Goal: Task Accomplishment & Management: Manage account settings

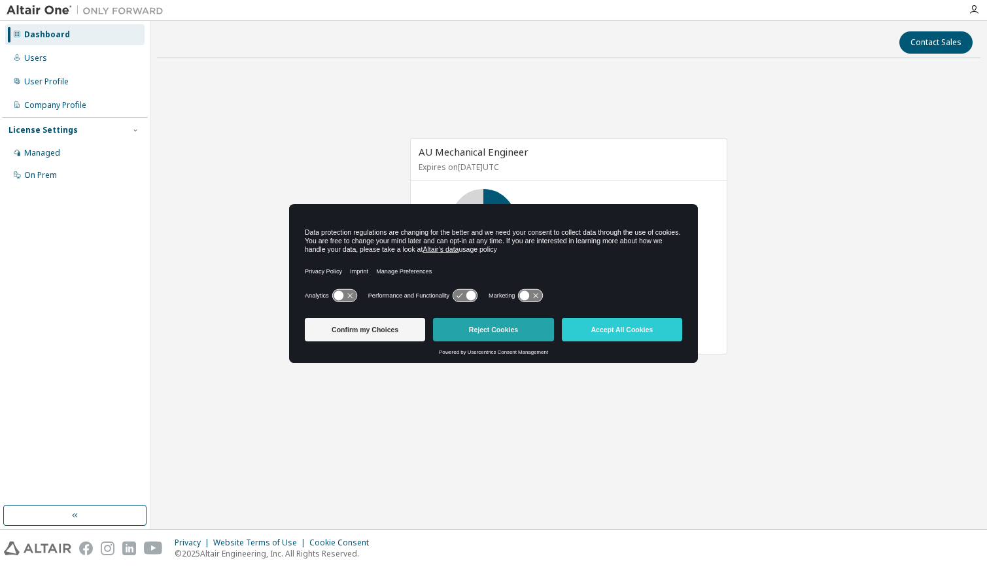
click at [505, 331] on button "Reject Cookies" at bounding box center [493, 330] width 120 height 24
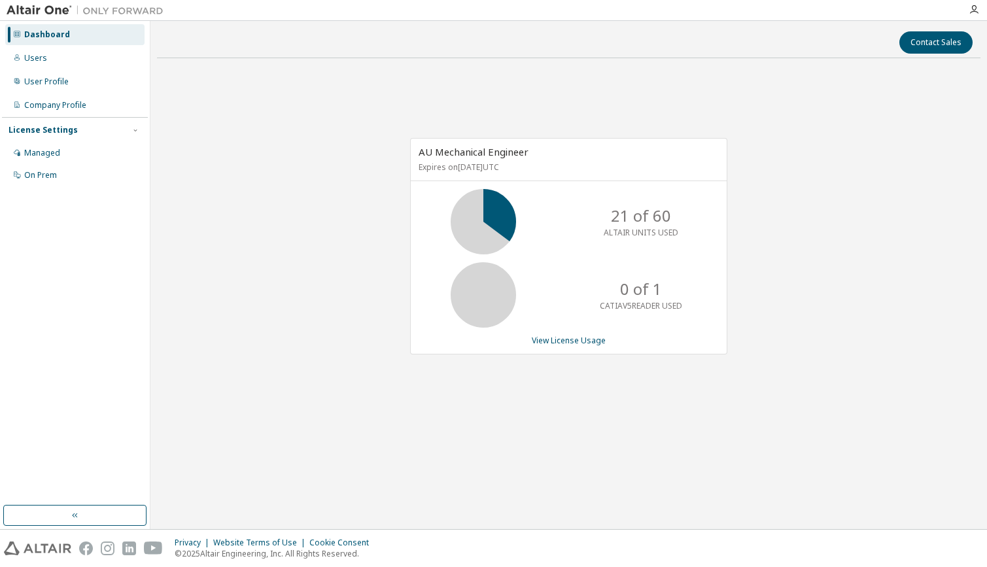
click at [50, 131] on div "License Settings" at bounding box center [43, 130] width 69 height 10
click at [71, 125] on div "License Settings" at bounding box center [43, 130] width 69 height 10
click at [35, 58] on div "Users" at bounding box center [35, 58] width 23 height 10
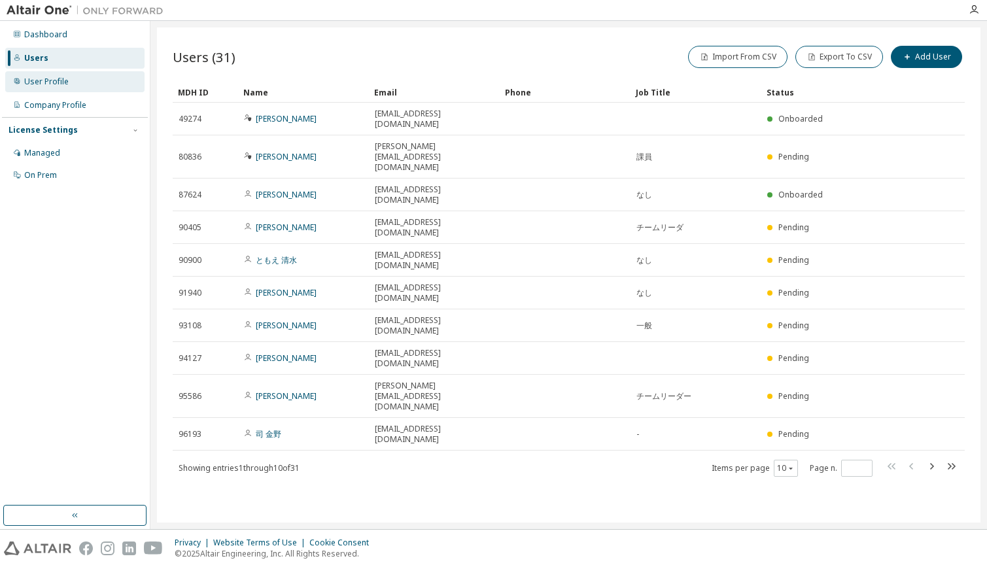
click at [33, 77] on div "User Profile" at bounding box center [46, 82] width 44 height 10
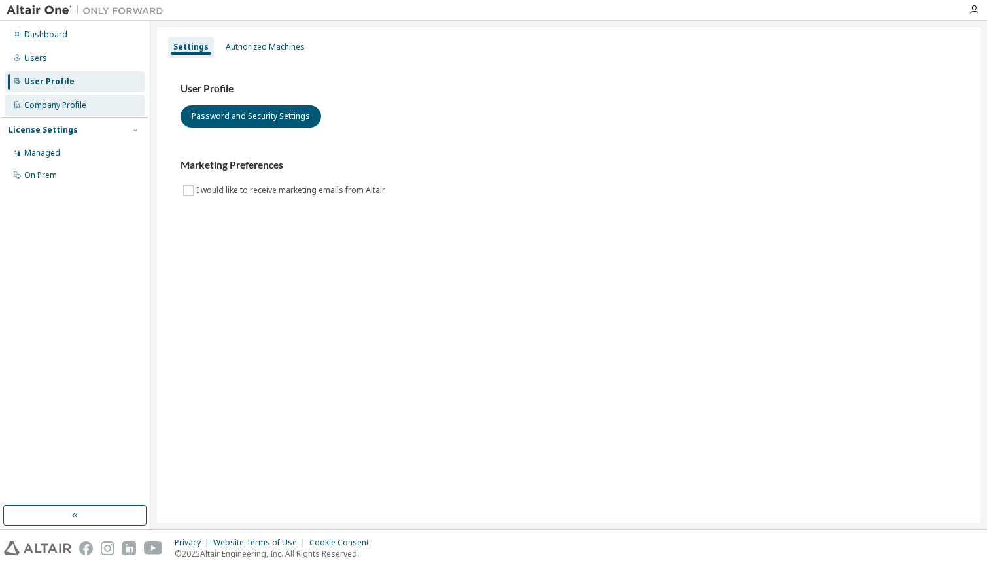
click at [50, 111] on div "Company Profile" at bounding box center [74, 105] width 139 height 21
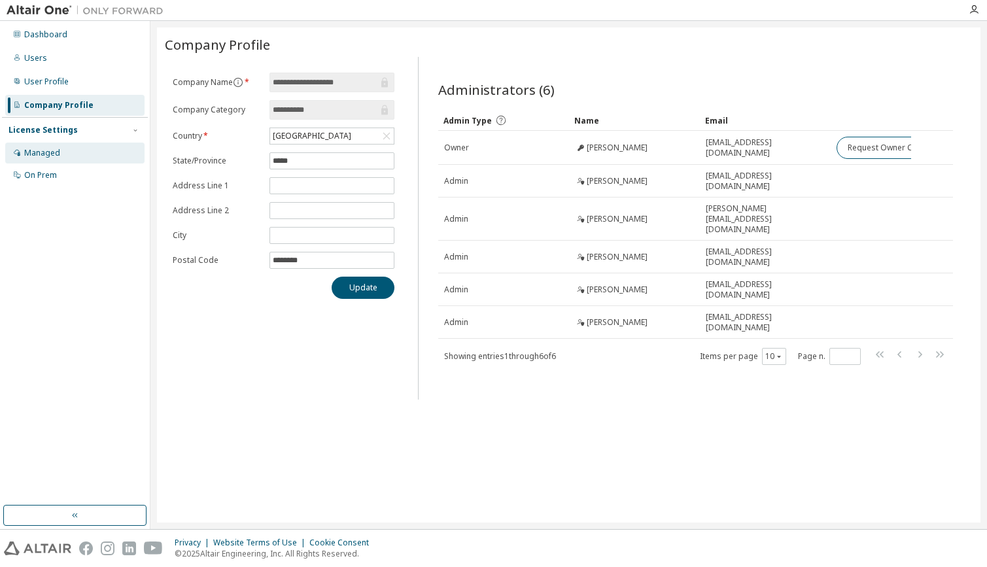
click at [35, 154] on div "Managed" at bounding box center [42, 153] width 36 height 10
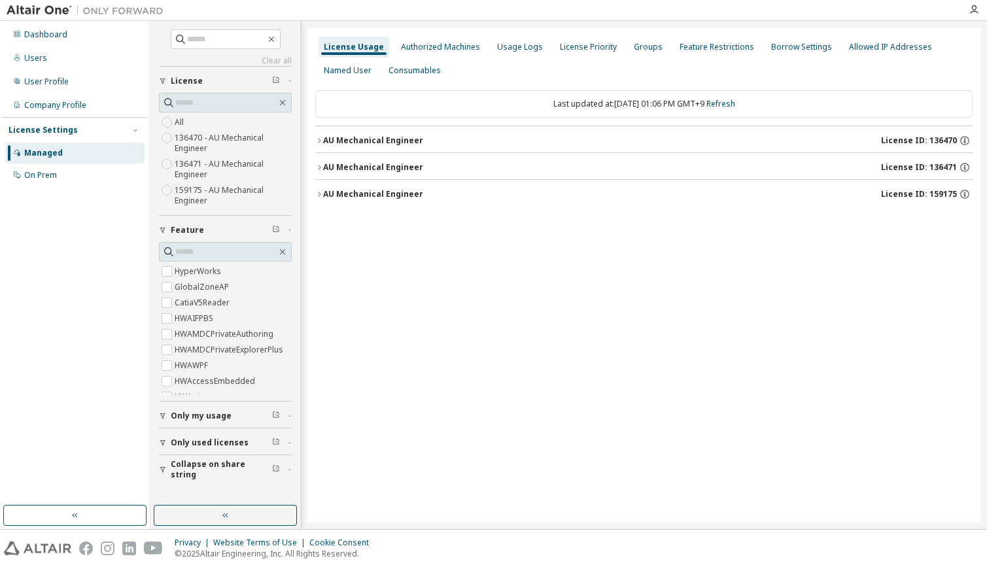
click at [69, 344] on div "Dashboard Users User Profile Company Profile License Settings Managed On Prem" at bounding box center [75, 263] width 146 height 481
click at [50, 33] on div "Dashboard" at bounding box center [45, 34] width 43 height 10
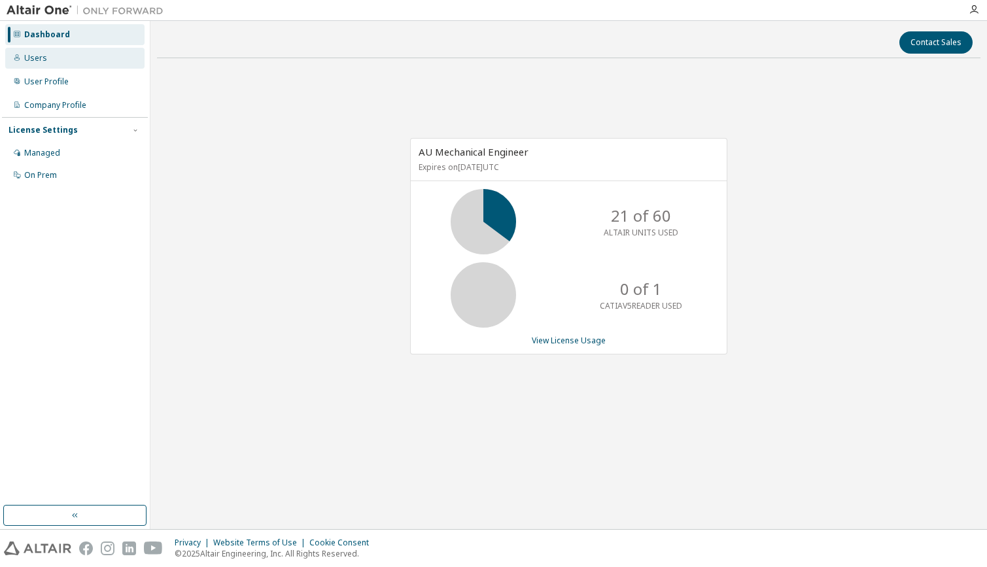
click at [27, 58] on div "Users" at bounding box center [35, 58] width 23 height 10
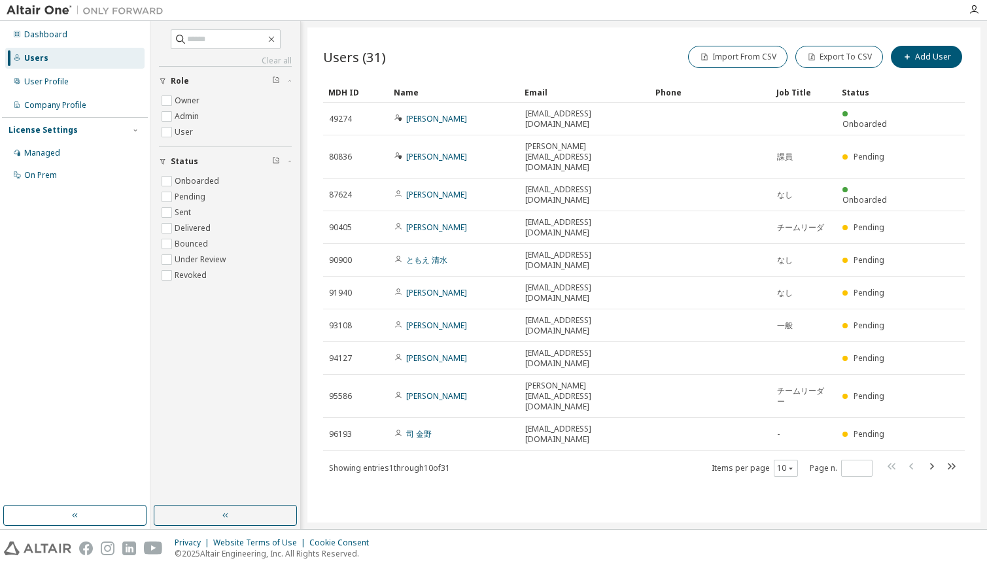
click at [89, 130] on div "License Settings" at bounding box center [75, 130] width 133 height 12
click at [48, 126] on div "License Settings" at bounding box center [43, 130] width 69 height 10
drag, startPoint x: 48, startPoint y: 126, endPoint x: 14, endPoint y: 127, distance: 34.0
click at [14, 127] on div "License Settings" at bounding box center [43, 130] width 69 height 10
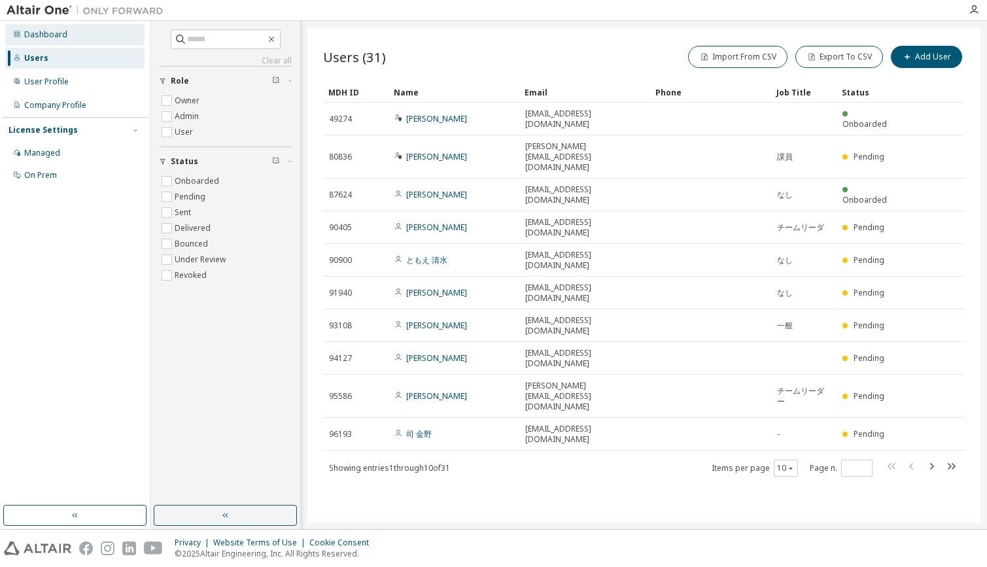
click at [60, 34] on div "Dashboard" at bounding box center [45, 34] width 43 height 10
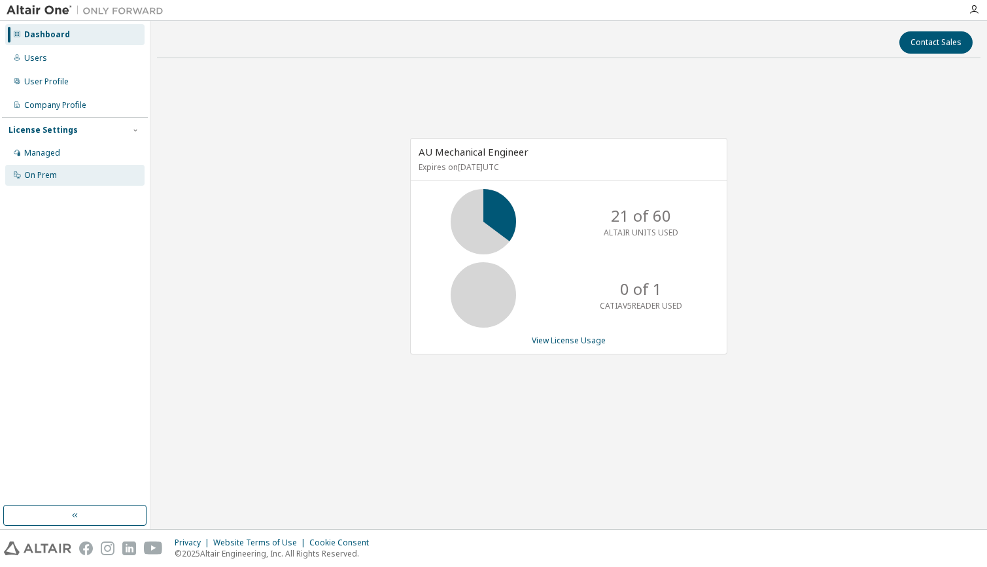
click at [52, 175] on div "On Prem" at bounding box center [40, 175] width 33 height 10
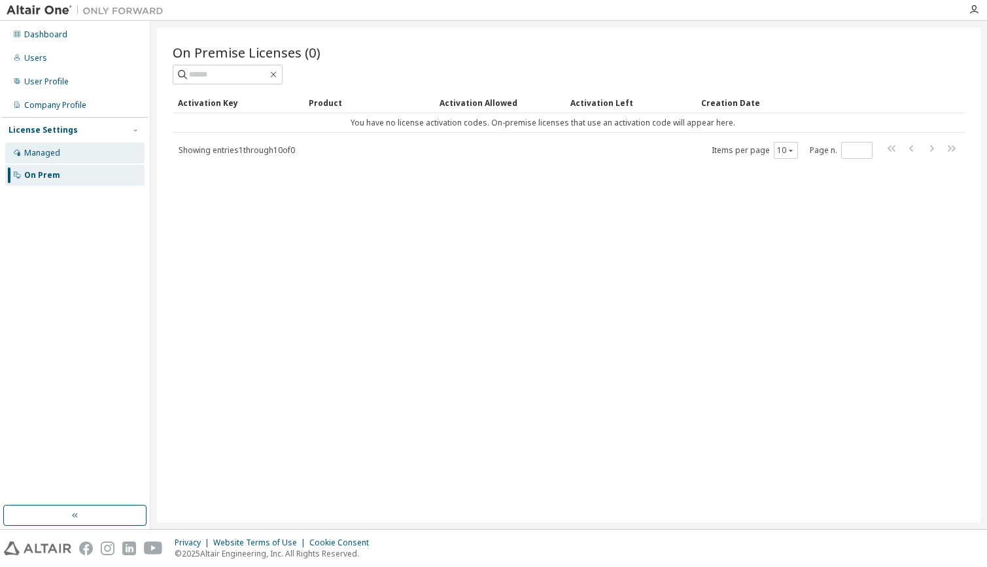
click at [57, 152] on div "Managed" at bounding box center [42, 153] width 36 height 10
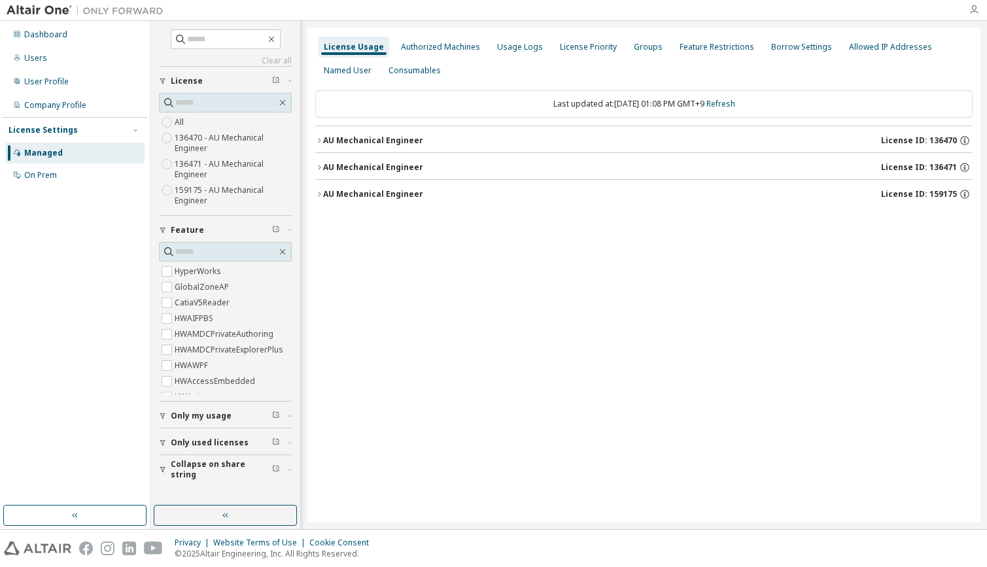
click at [969, 14] on icon "button" at bounding box center [974, 10] width 10 height 10
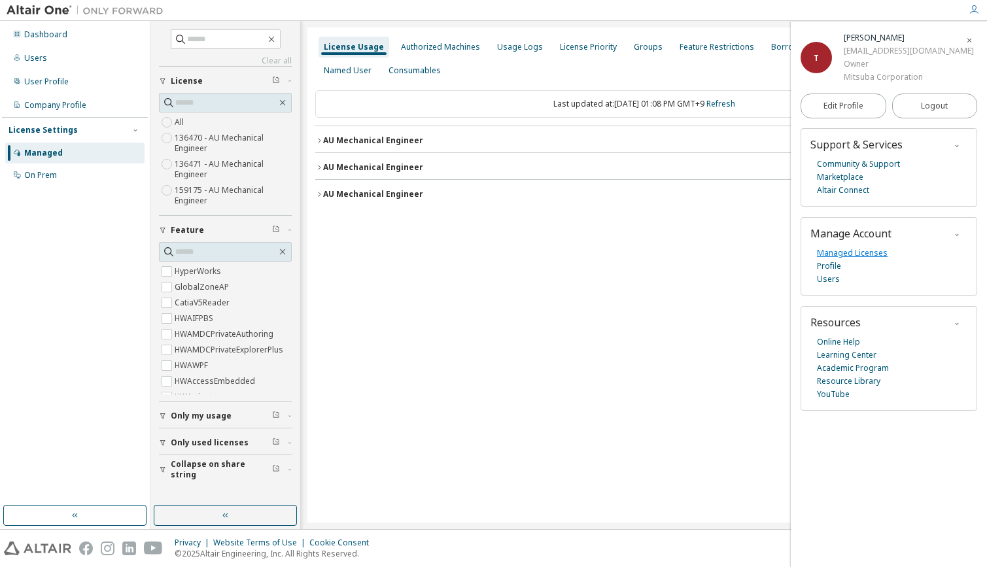
click at [874, 252] on link "Managed Licenses" at bounding box center [852, 253] width 71 height 13
click at [61, 125] on div "License Settings" at bounding box center [43, 130] width 69 height 10
click at [56, 133] on div "License Settings" at bounding box center [43, 130] width 69 height 10
click at [969, 38] on icon "button" at bounding box center [970, 41] width 8 height 8
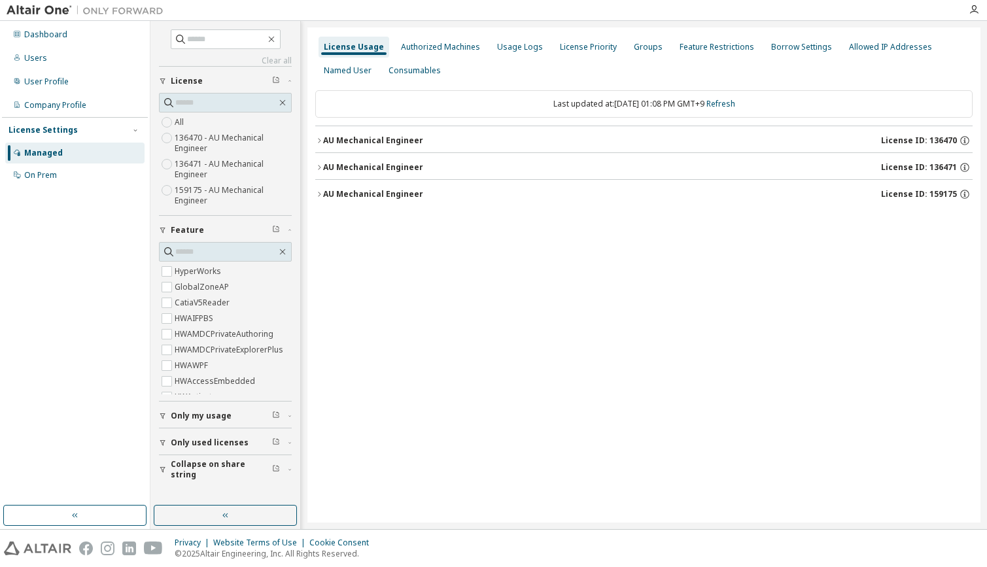
click at [320, 194] on icon "button" at bounding box center [319, 194] width 3 height 5
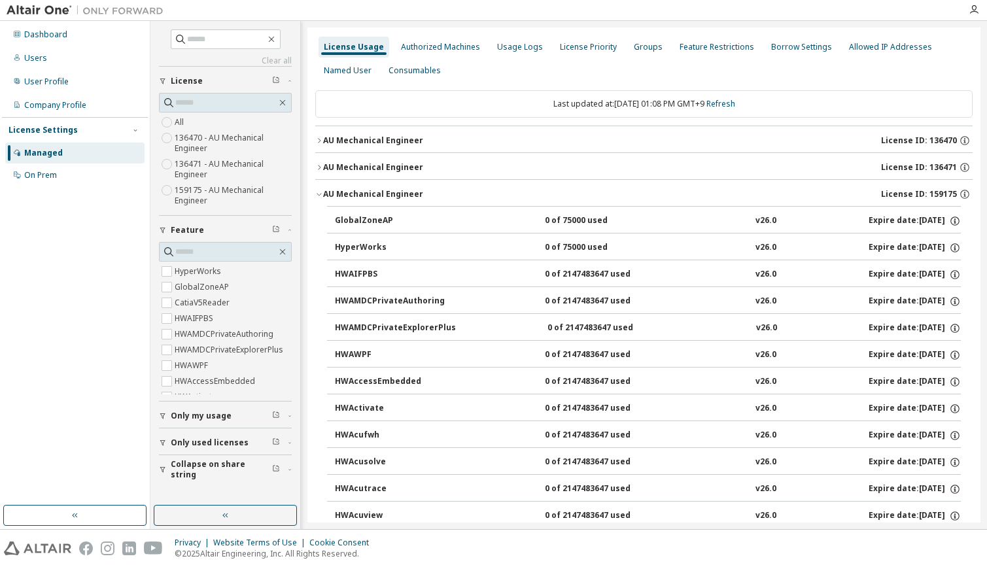
click at [320, 194] on icon "button" at bounding box center [319, 194] width 8 height 8
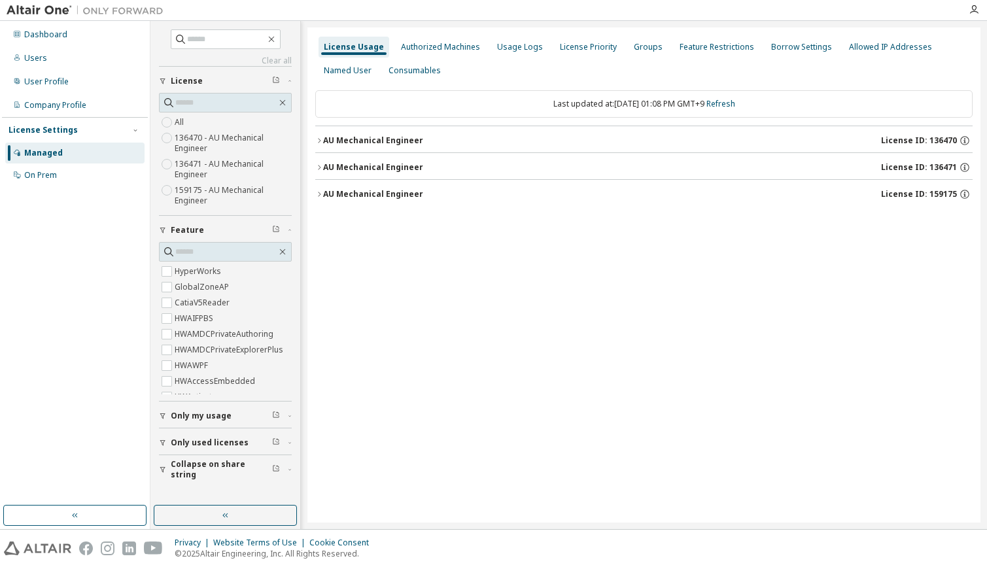
click at [317, 167] on icon "button" at bounding box center [319, 168] width 8 height 8
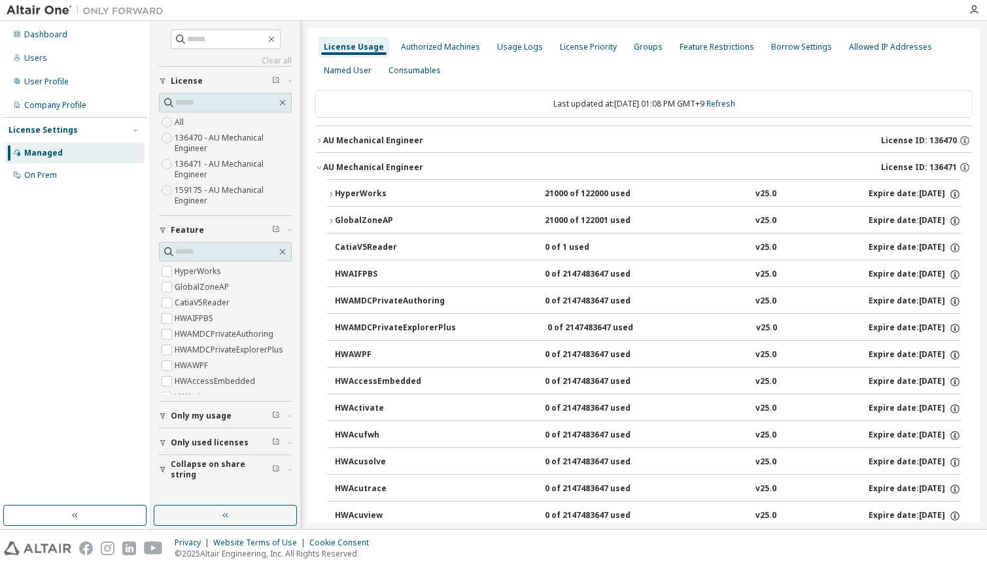
click at [317, 167] on icon "button" at bounding box center [319, 168] width 8 height 8
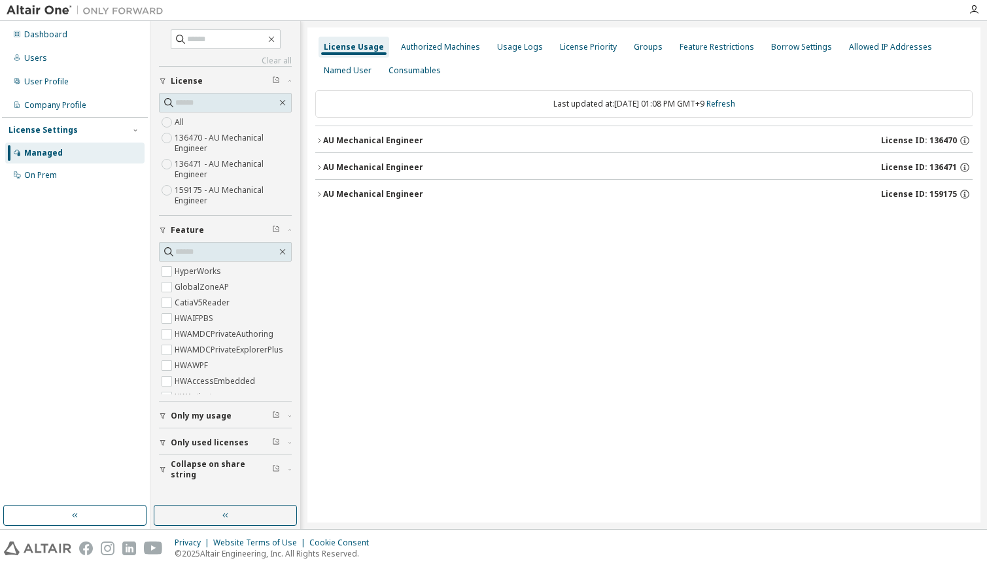
click at [321, 141] on icon "button" at bounding box center [319, 140] width 3 height 5
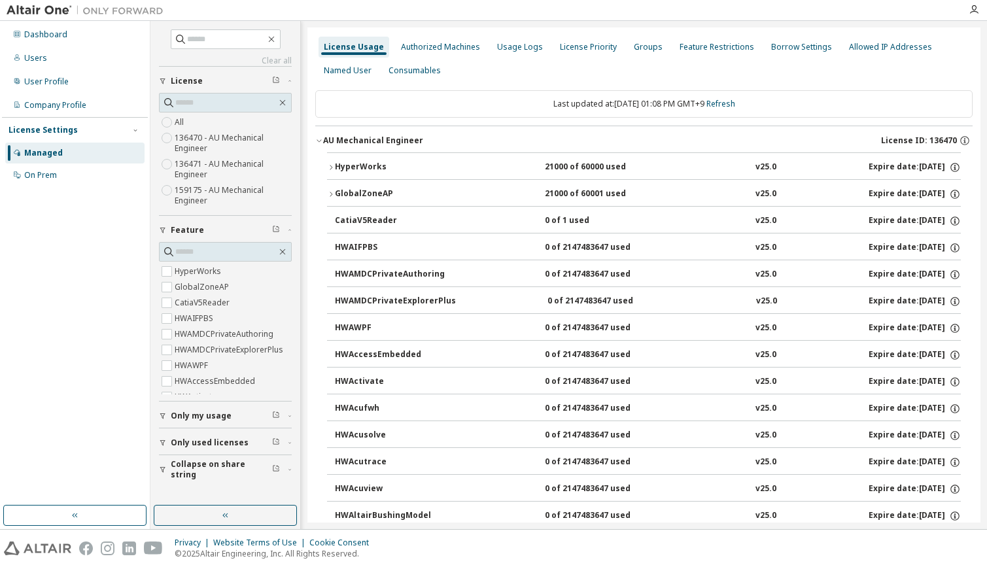
click at [321, 141] on icon "button" at bounding box center [319, 141] width 5 height 3
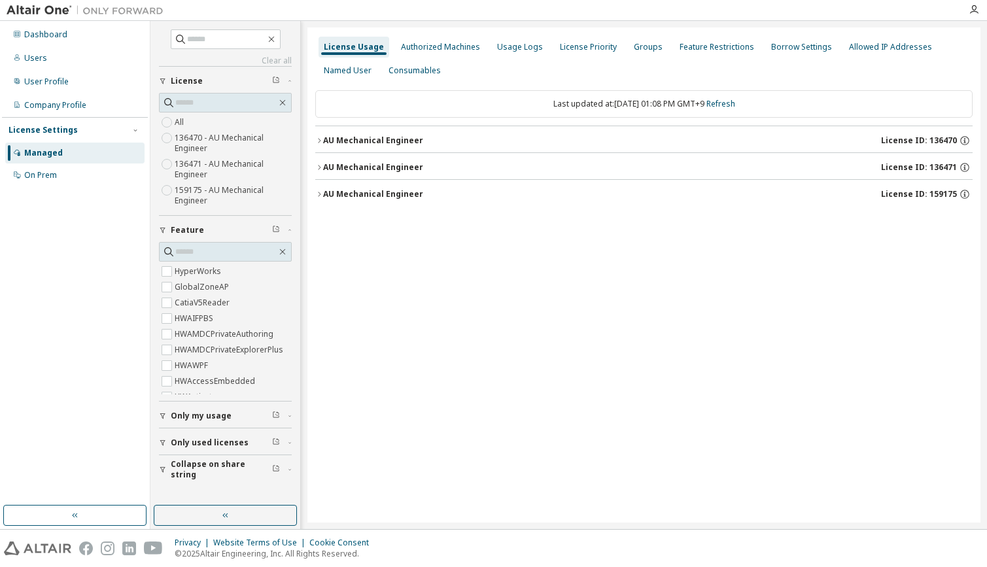
click at [610, 294] on div "License Usage Authorized Machines Usage Logs License Priority Groups Feature Re…" at bounding box center [643, 274] width 673 height 495
click at [419, 42] on div "Authorized Machines" at bounding box center [440, 47] width 79 height 10
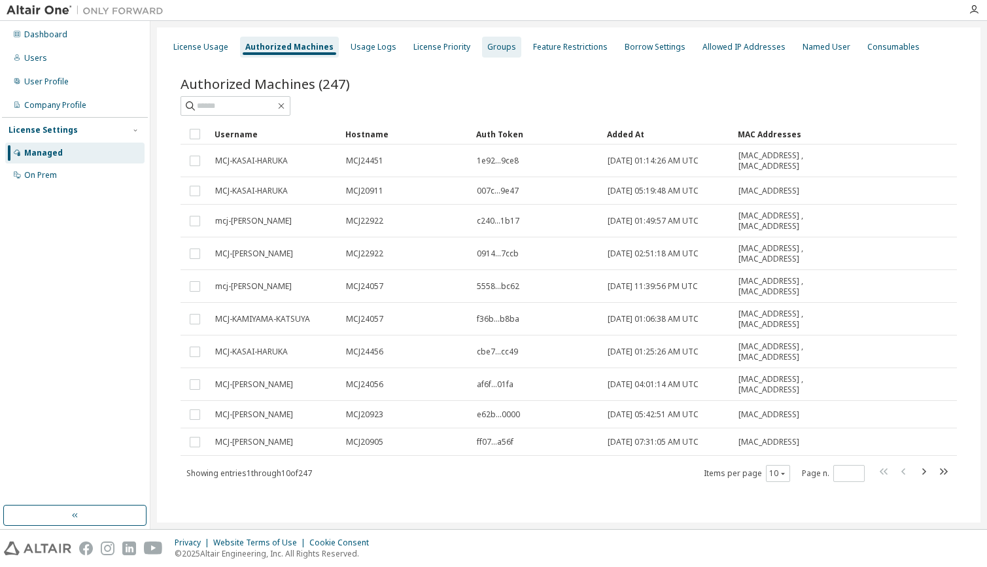
click at [489, 46] on div "Groups" at bounding box center [501, 47] width 29 height 10
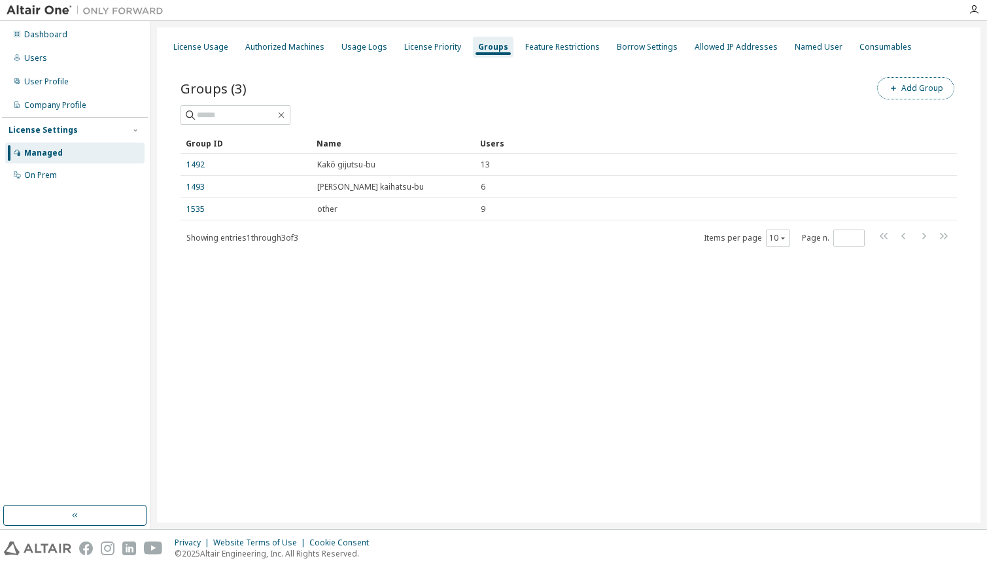
click at [898, 84] on icon "button" at bounding box center [894, 88] width 8 height 8
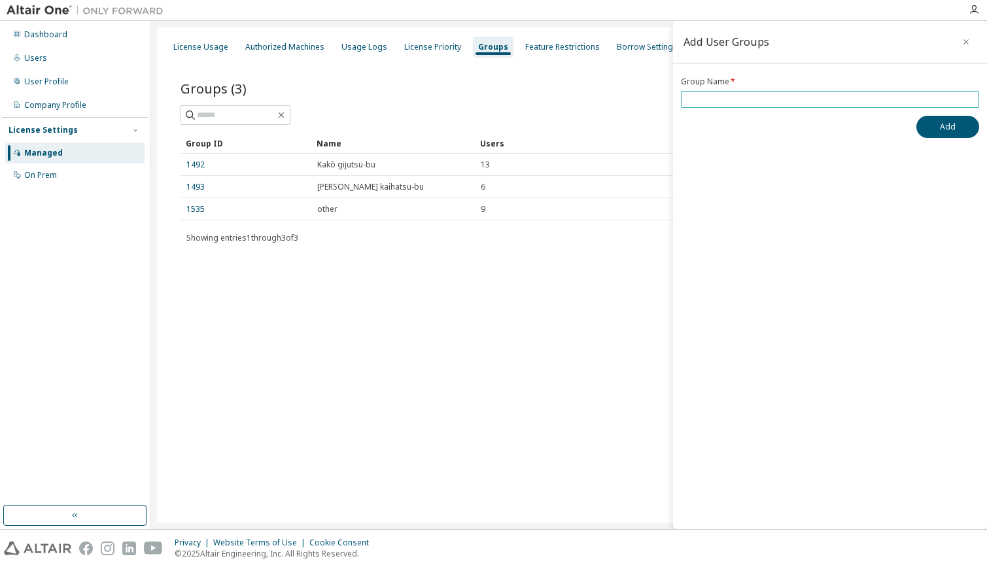
click at [691, 104] on input "text" at bounding box center [830, 99] width 292 height 10
type input "**"
click at [945, 127] on button "Add" at bounding box center [948, 127] width 63 height 22
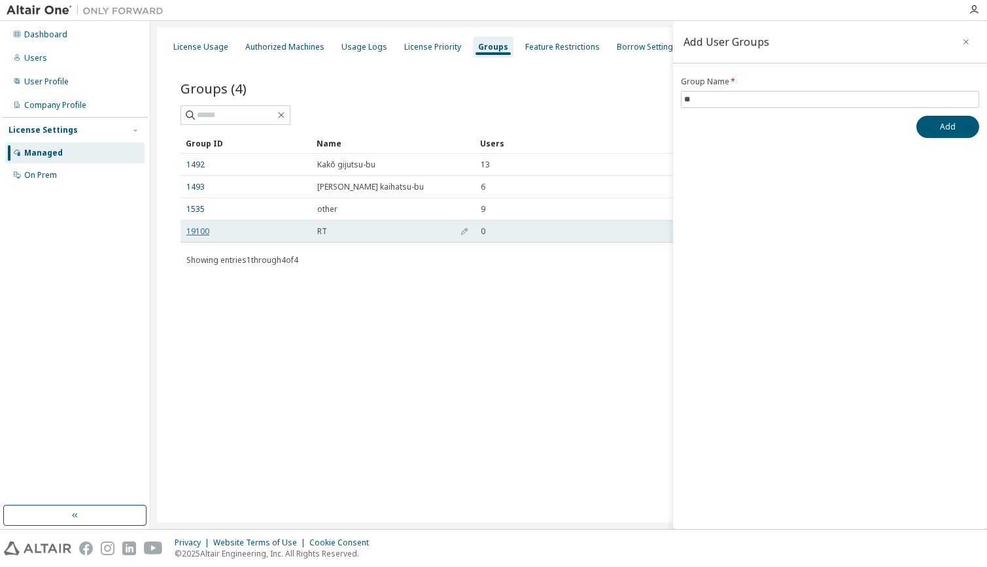
click at [191, 234] on link "19100" at bounding box center [197, 231] width 23 height 10
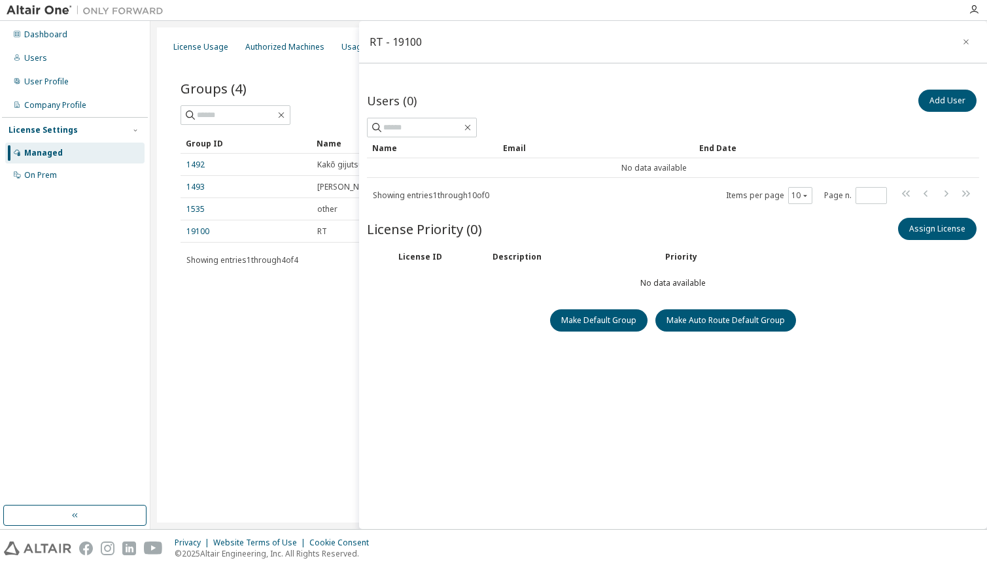
click at [190, 360] on div "License Usage Authorized Machines Usage Logs License Priority Groups Feature Re…" at bounding box center [569, 274] width 824 height 495
click at [938, 101] on button "Add User" at bounding box center [948, 101] width 58 height 22
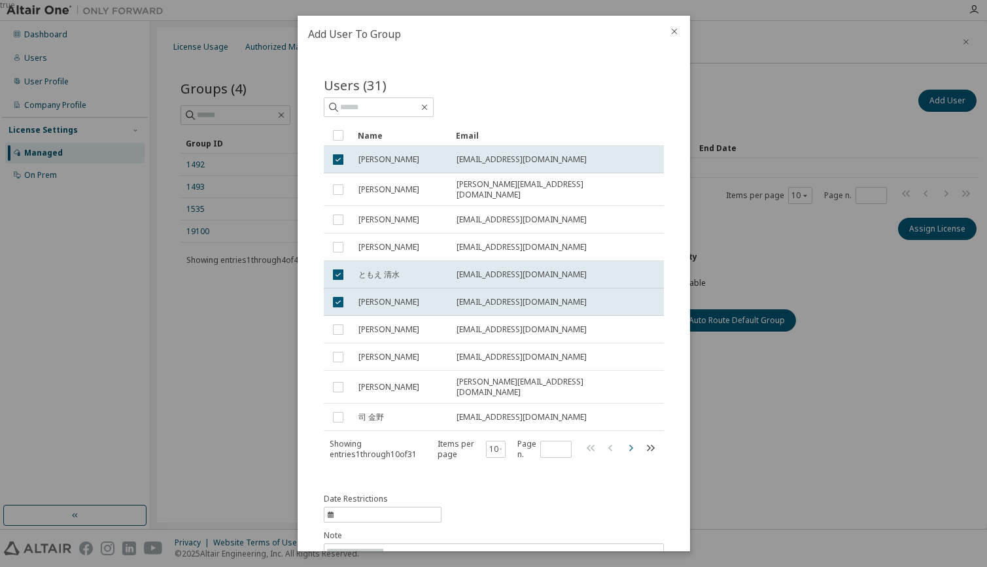
click at [623, 441] on icon "button" at bounding box center [631, 448] width 16 height 16
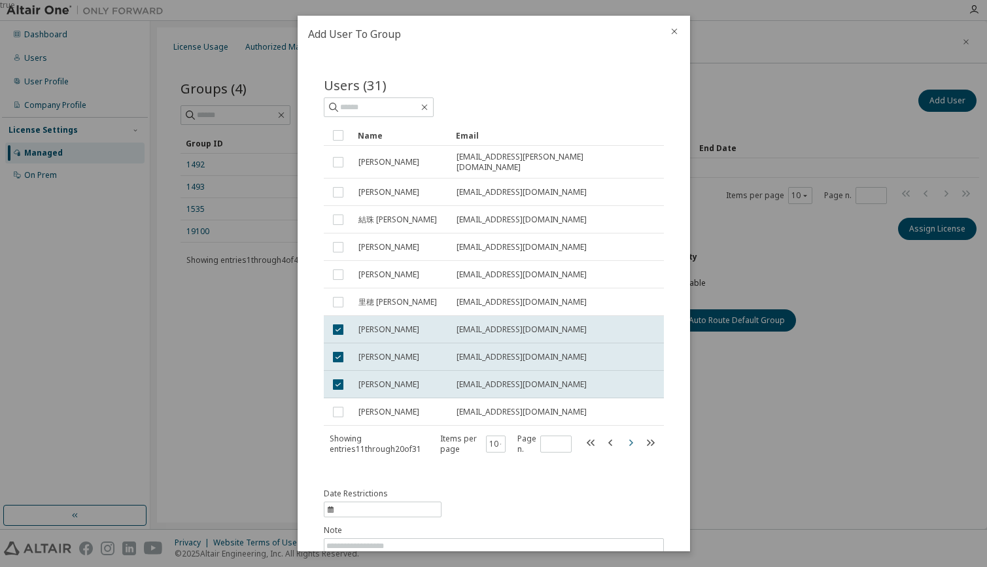
click at [624, 440] on icon "button" at bounding box center [631, 443] width 16 height 16
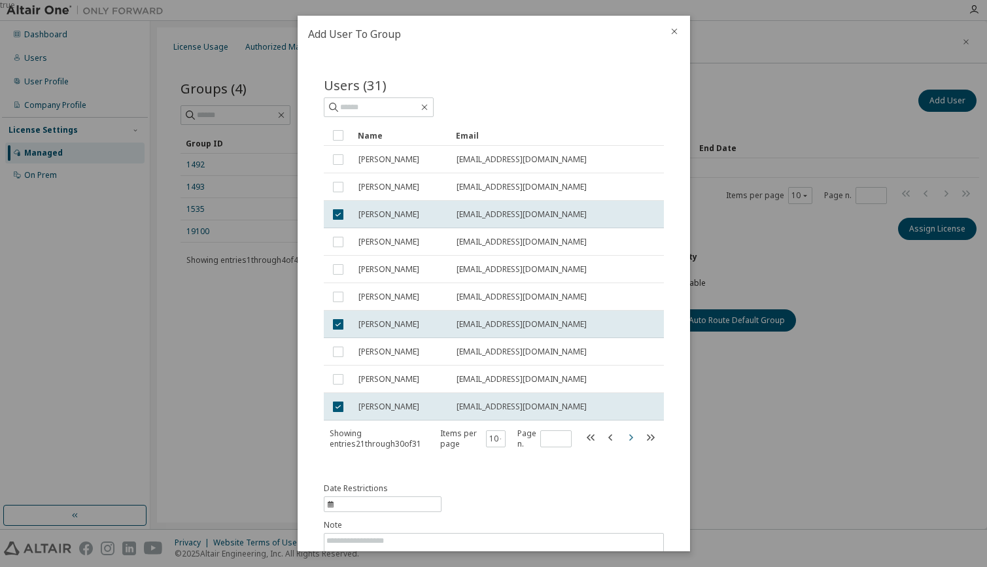
click at [625, 438] on icon "button" at bounding box center [631, 438] width 16 height 16
type input "*"
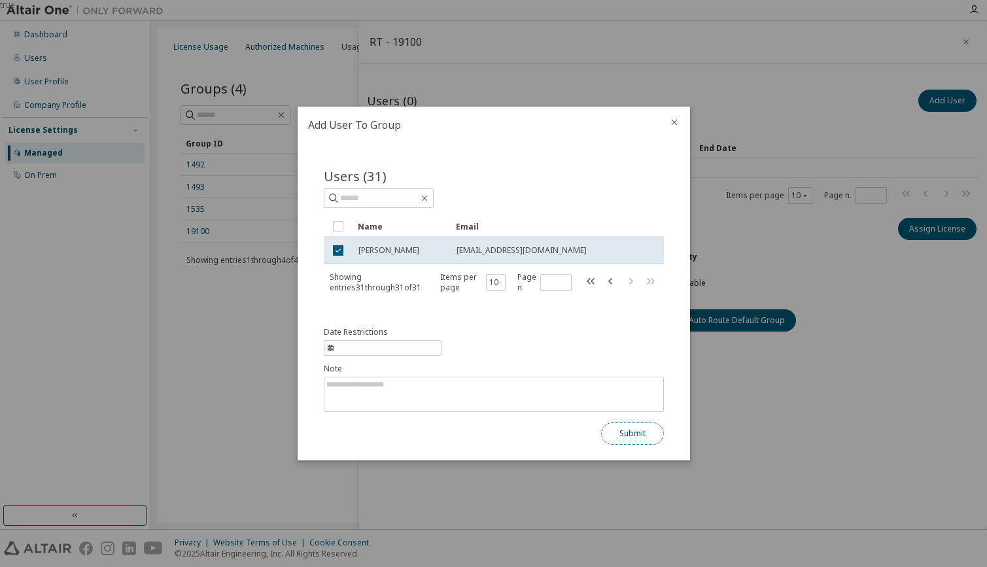
click at [634, 428] on button "Submit" at bounding box center [632, 434] width 63 height 22
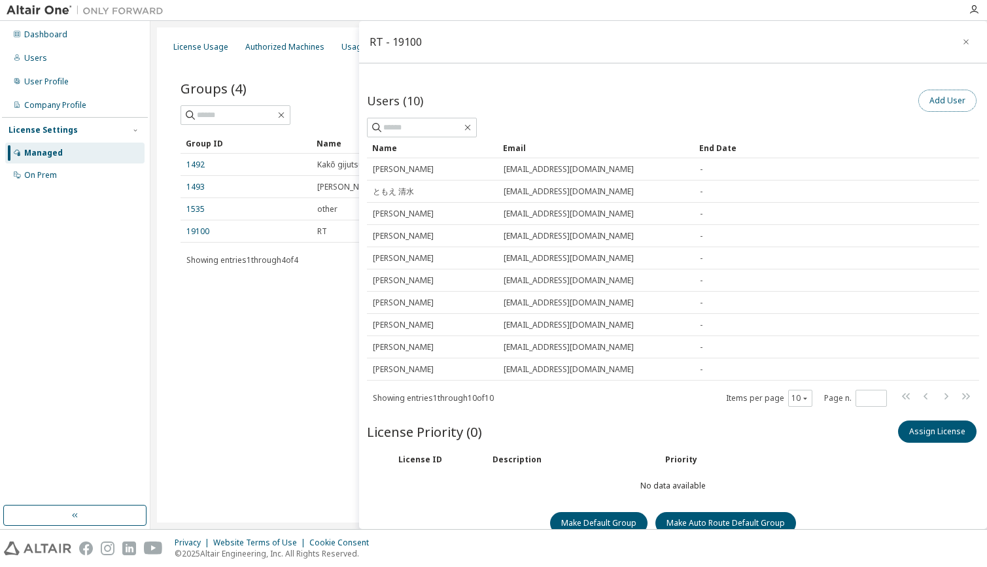
click at [926, 97] on button "Add User" at bounding box center [948, 101] width 58 height 22
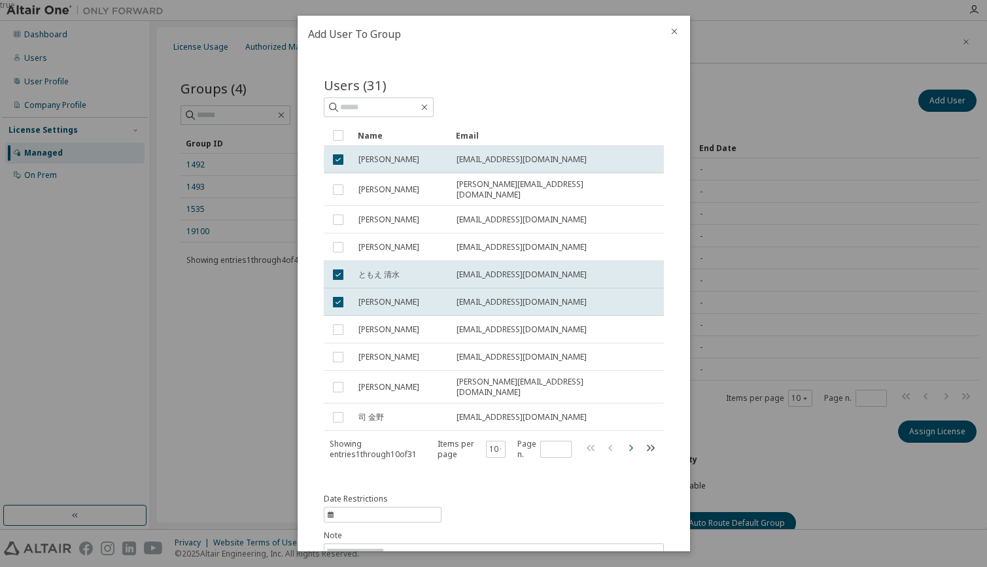
click at [623, 440] on icon "button" at bounding box center [631, 448] width 16 height 16
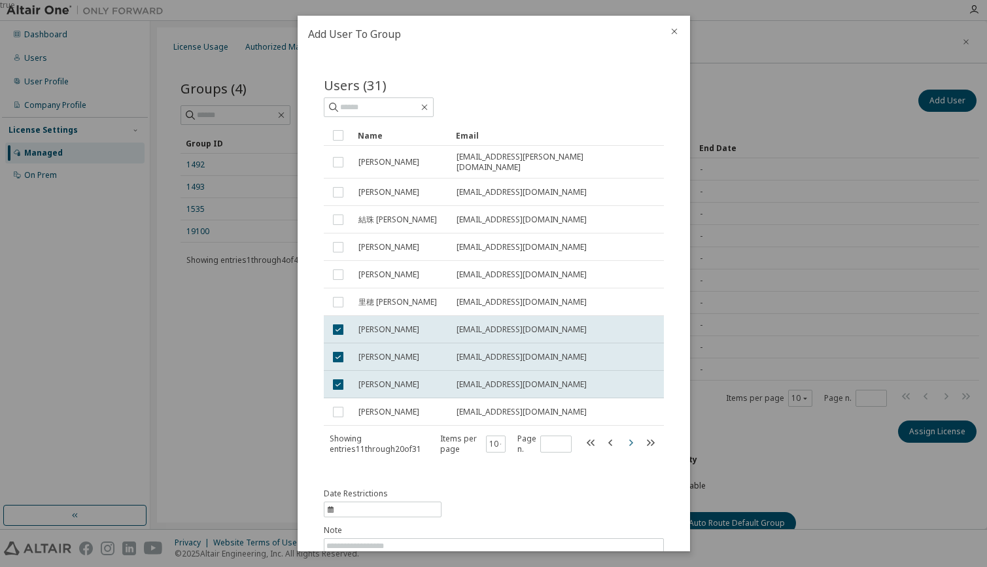
click at [623, 435] on icon "button" at bounding box center [631, 443] width 16 height 16
type input "*"
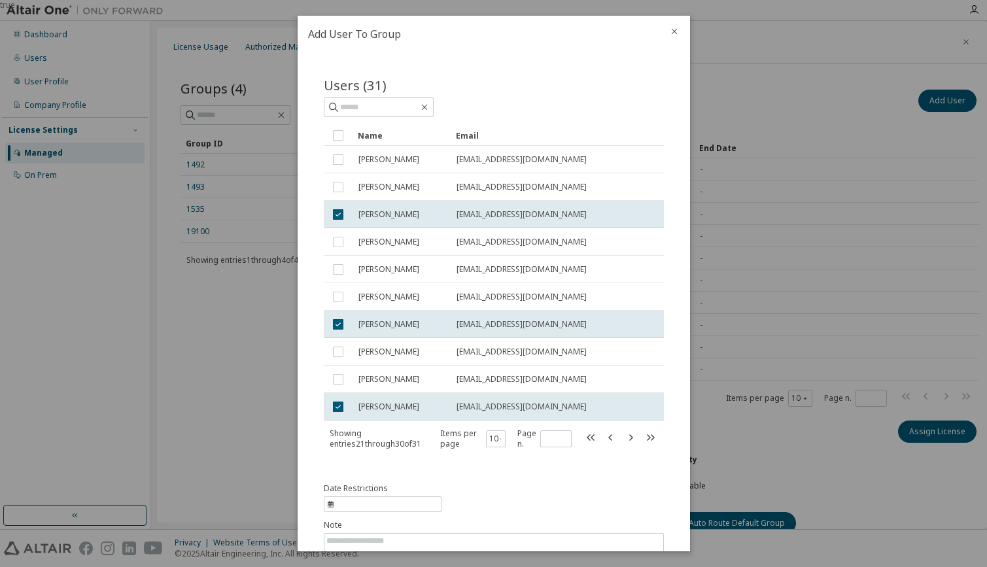
click at [672, 35] on icon "close" at bounding box center [674, 31] width 10 height 10
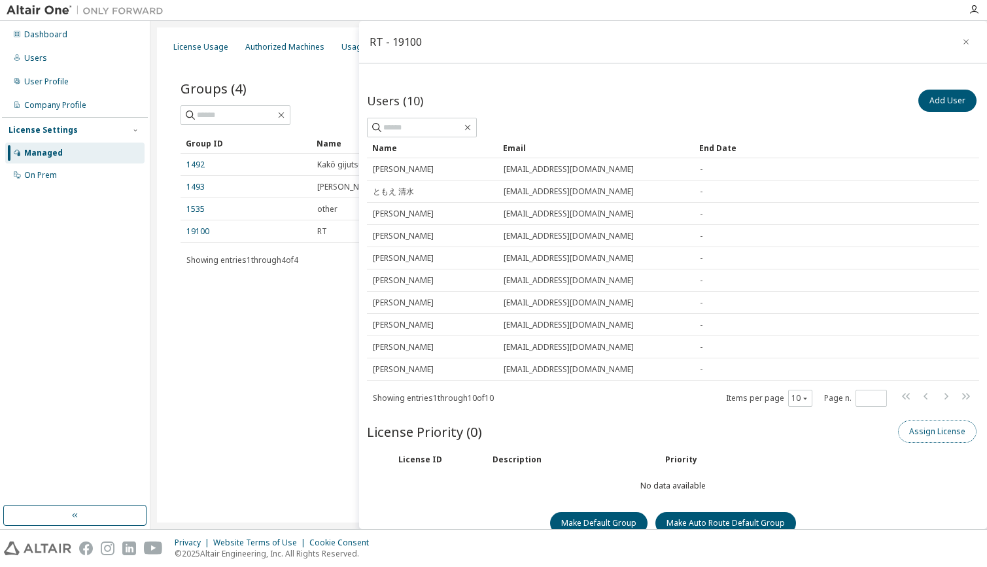
click at [912, 433] on button "Assign License" at bounding box center [937, 432] width 79 height 22
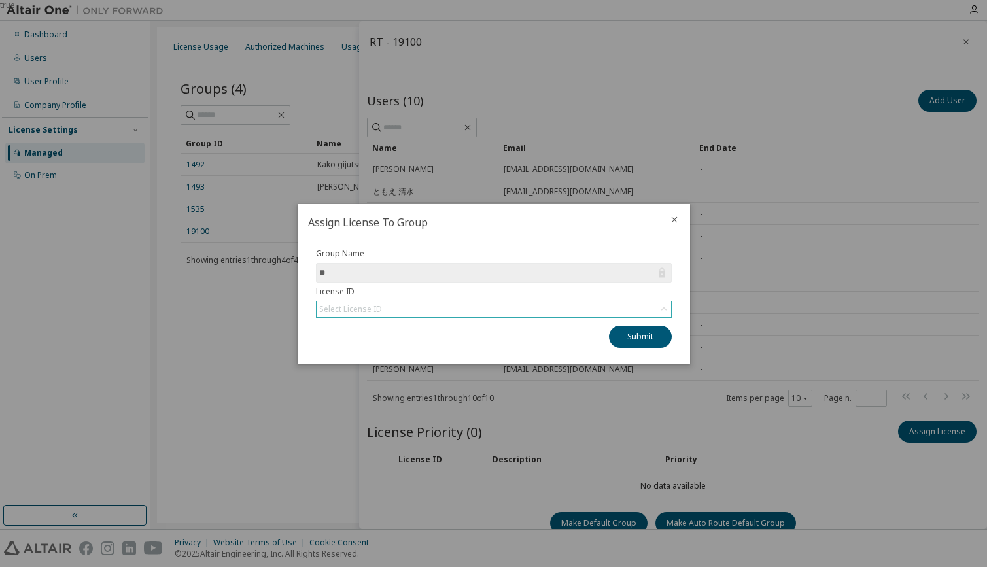
click at [664, 309] on icon at bounding box center [663, 309] width 13 height 13
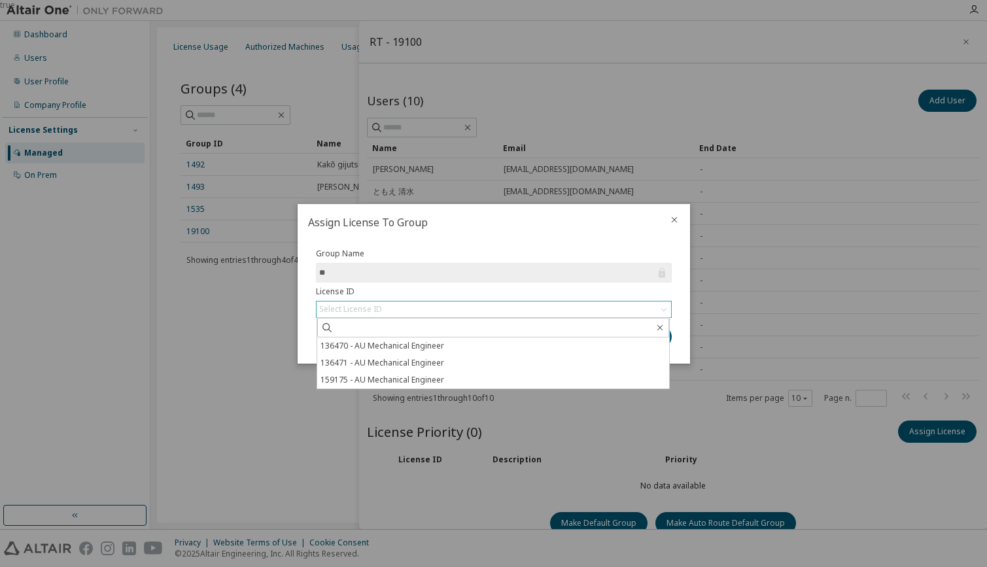
click at [351, 307] on div "Select License ID" at bounding box center [350, 309] width 63 height 10
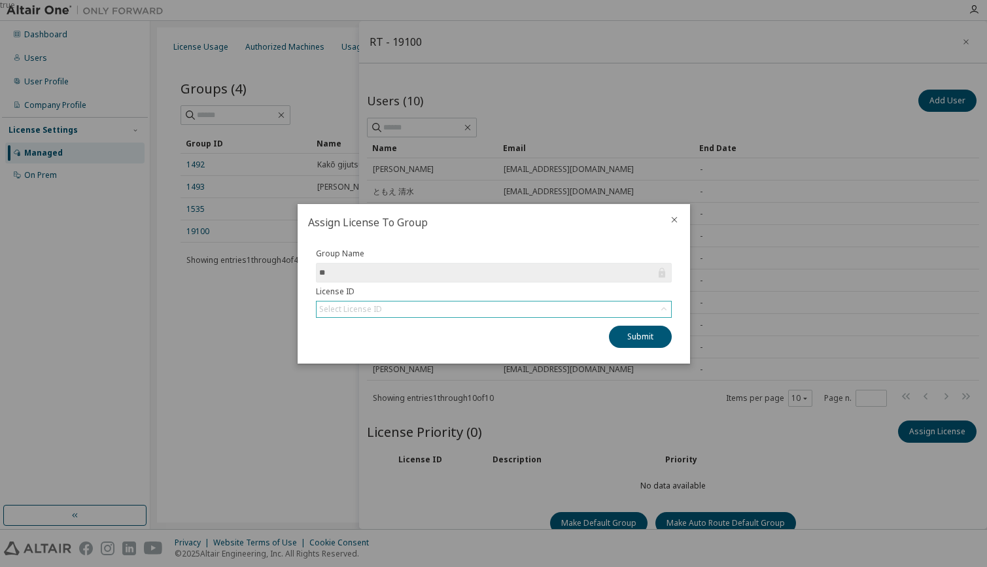
click at [351, 306] on div "Select License ID" at bounding box center [350, 309] width 63 height 10
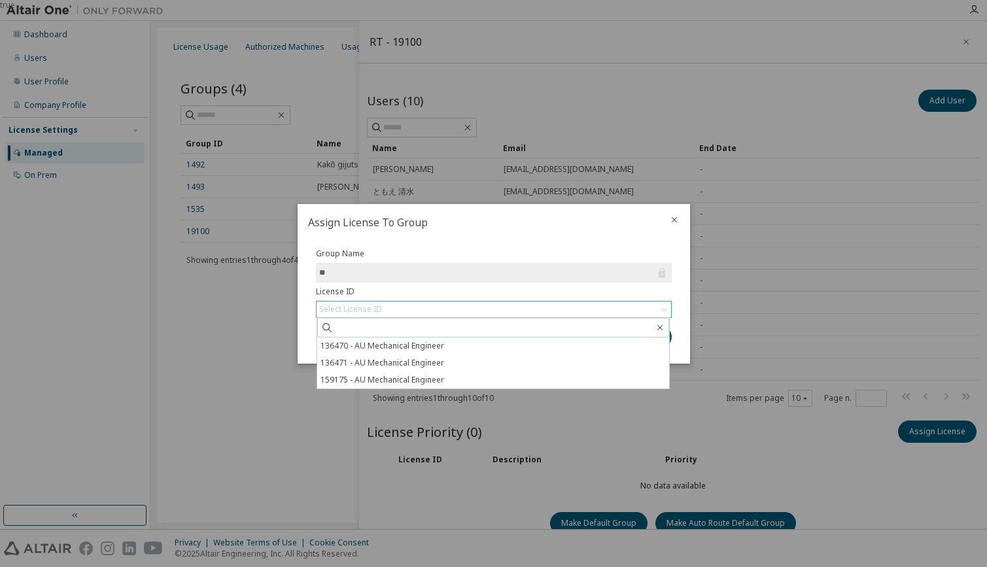
click at [340, 302] on div "Select License ID" at bounding box center [494, 310] width 355 height 16
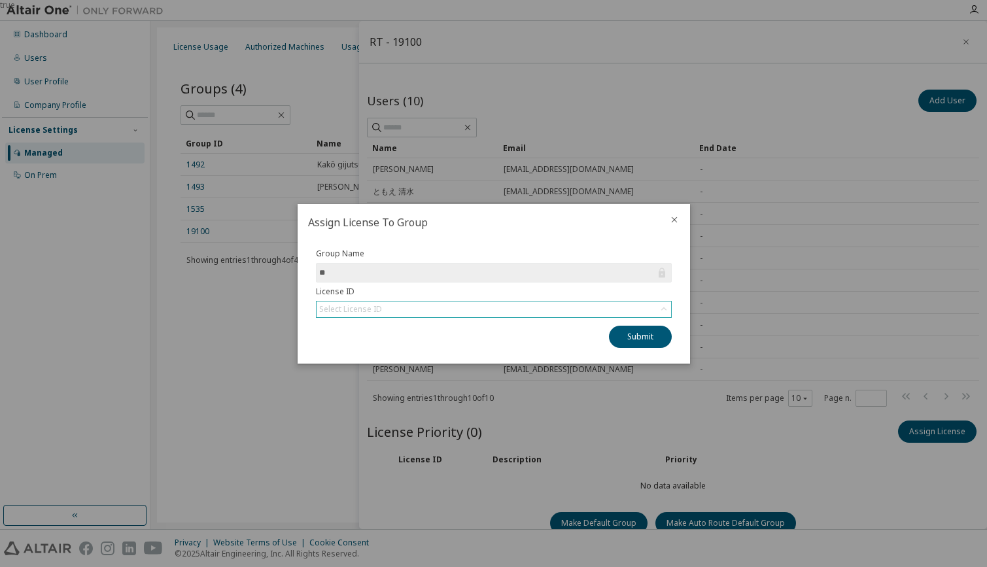
click at [664, 307] on icon at bounding box center [663, 308] width 5 height 3
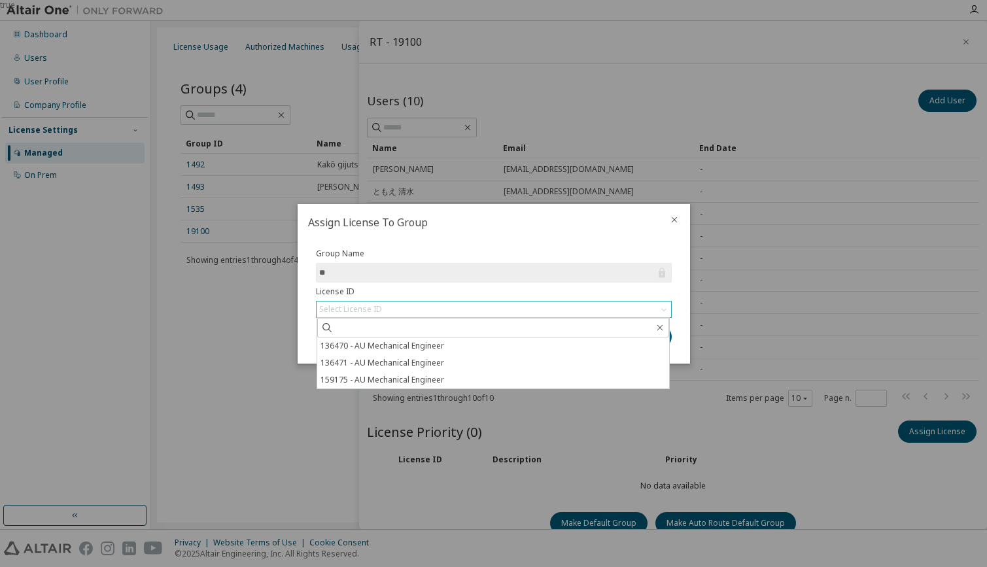
click at [514, 220] on h2 "Assign License To Group" at bounding box center [478, 222] width 361 height 37
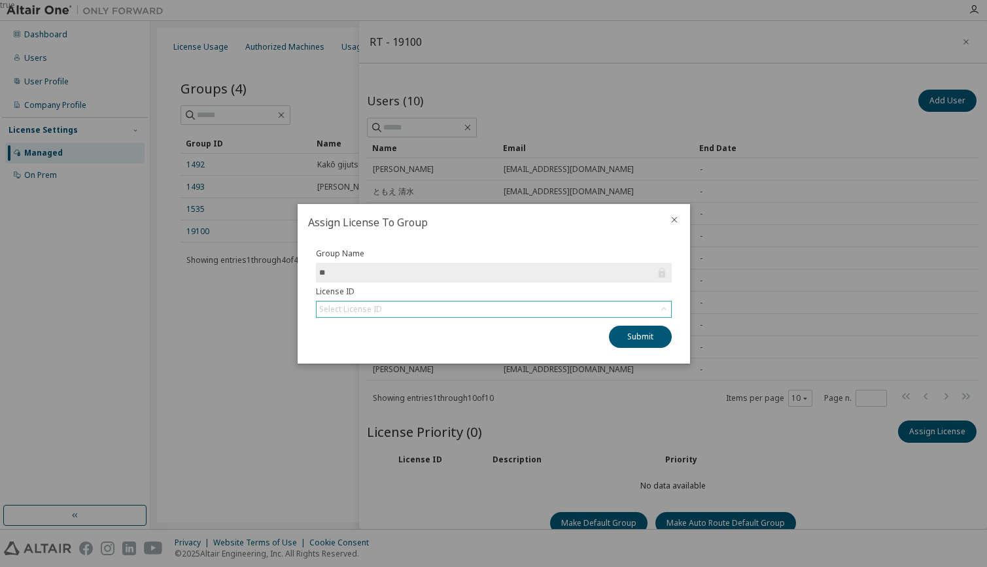
click at [434, 312] on div "Select License ID" at bounding box center [494, 310] width 355 height 16
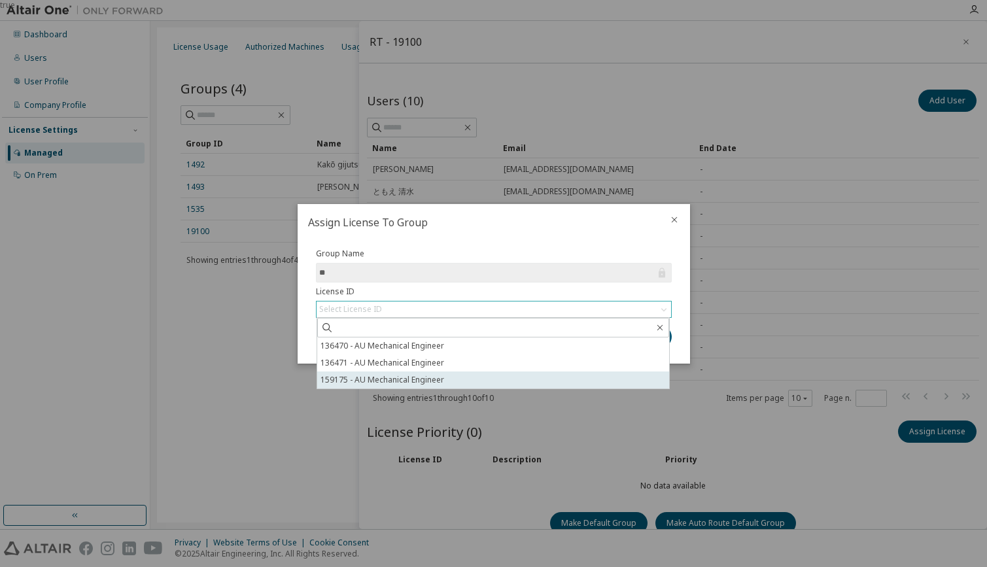
click at [405, 376] on li "159175 - AU Mechanical Engineer" at bounding box center [493, 380] width 352 height 17
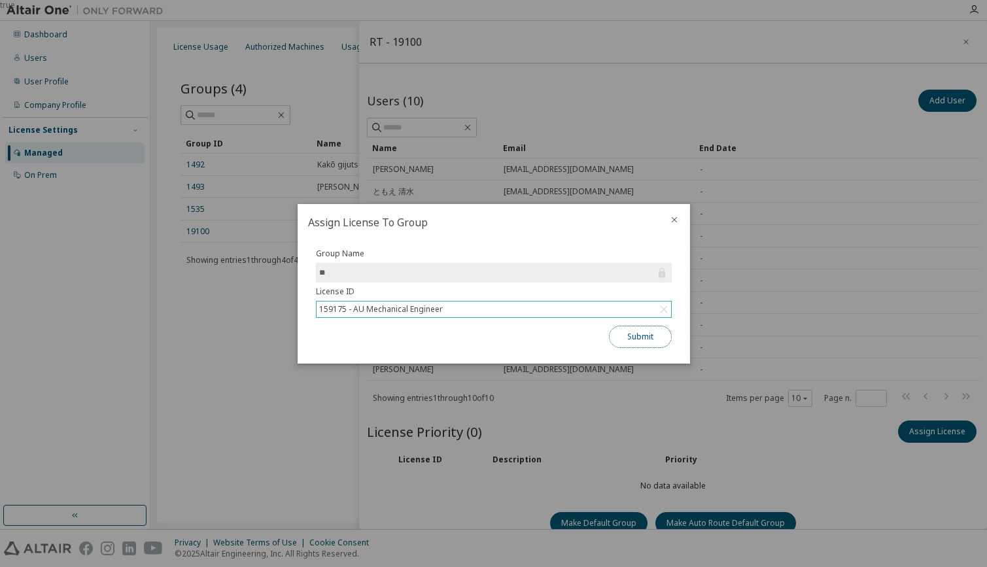
click at [648, 334] on button "Submit" at bounding box center [640, 337] width 63 height 22
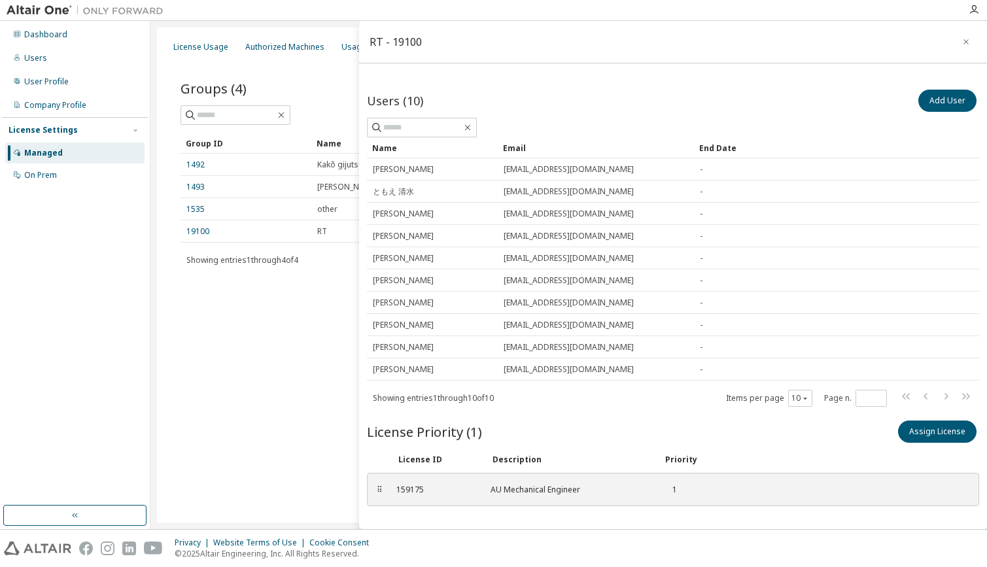
click at [94, 370] on div "Dashboard Users User Profile Company Profile License Settings Managed On Prem" at bounding box center [75, 263] width 146 height 481
click at [962, 43] on icon "button" at bounding box center [966, 42] width 9 height 10
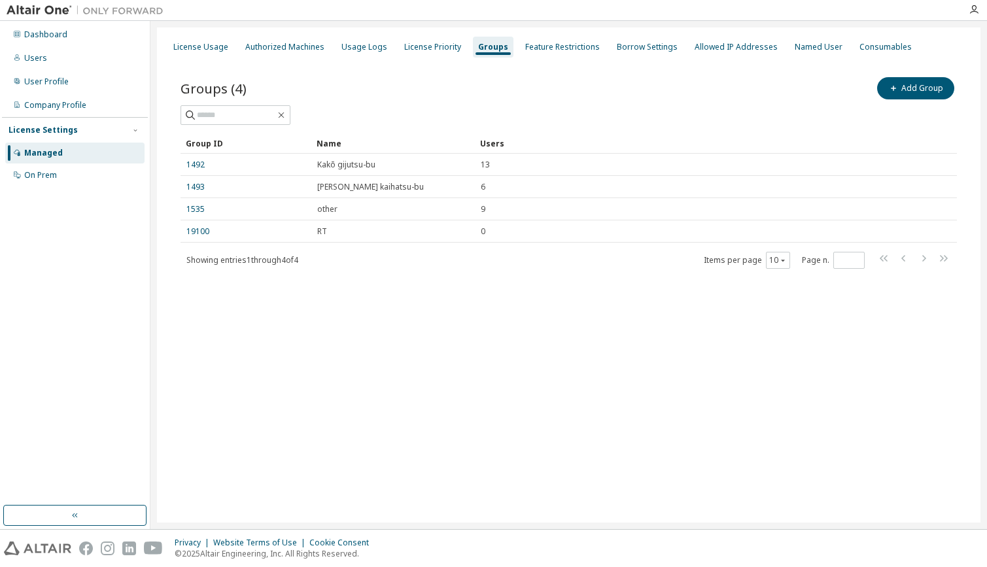
click at [45, 130] on div "License Settings" at bounding box center [43, 130] width 69 height 10
click at [41, 128] on div "License Settings" at bounding box center [43, 130] width 69 height 10
click at [196, 44] on div "License Usage" at bounding box center [200, 47] width 55 height 10
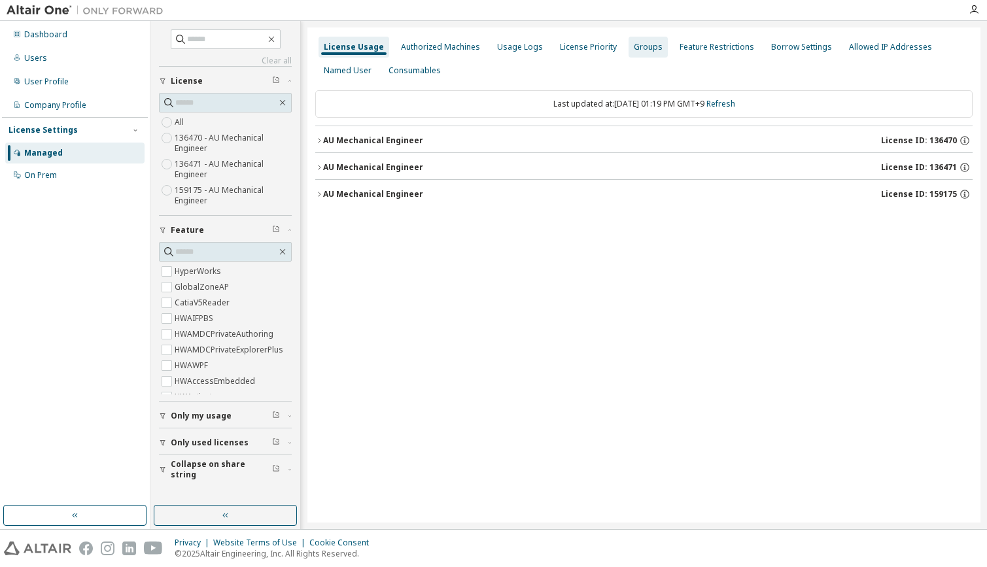
click at [637, 44] on div "Groups" at bounding box center [648, 47] width 29 height 10
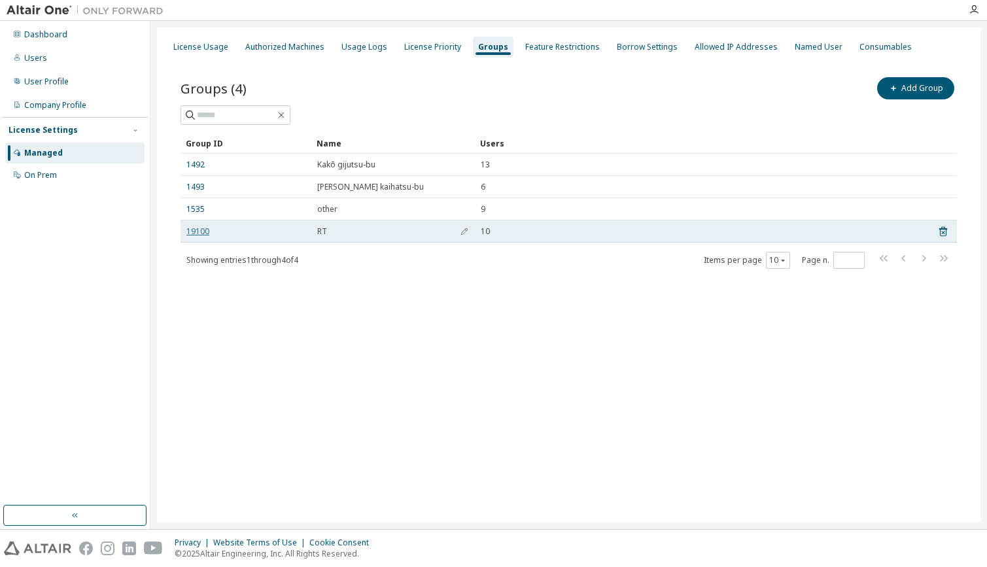
click at [201, 236] on link "19100" at bounding box center [197, 231] width 23 height 10
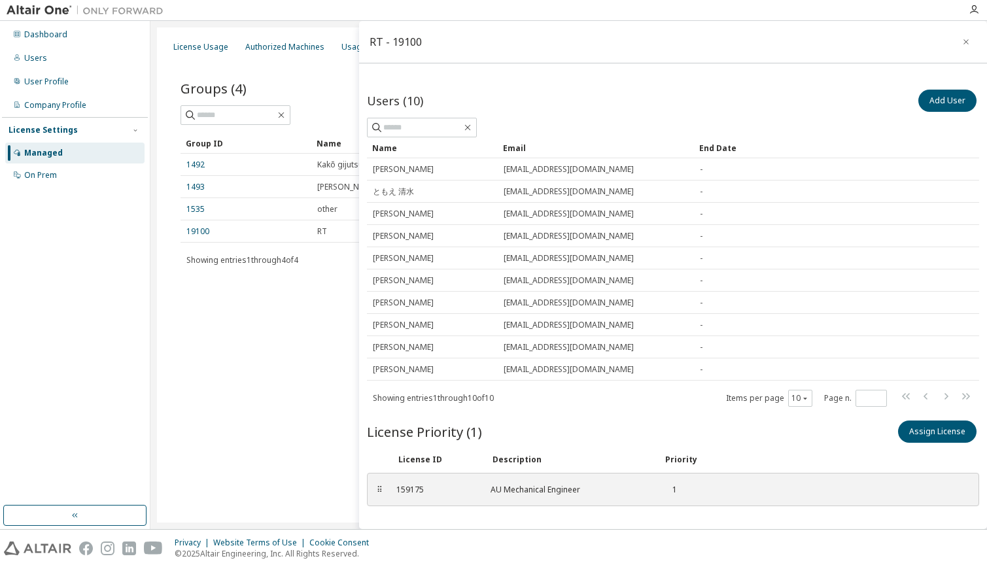
click at [231, 375] on div "License Usage Authorized Machines Usage Logs License Priority Groups Feature Re…" at bounding box center [569, 274] width 824 height 495
click at [962, 39] on icon "button" at bounding box center [966, 42] width 9 height 10
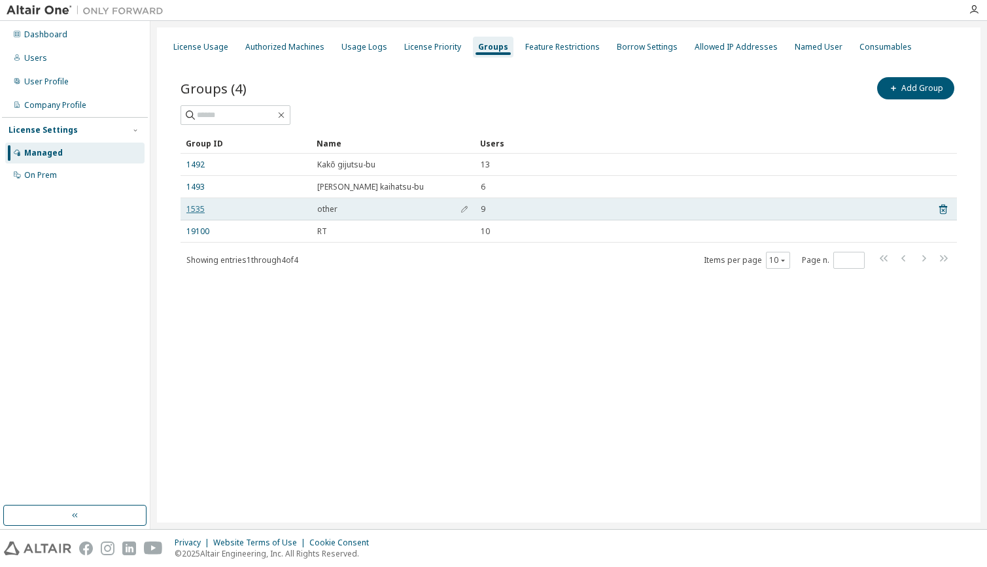
click at [199, 209] on link "1535" at bounding box center [195, 209] width 18 height 10
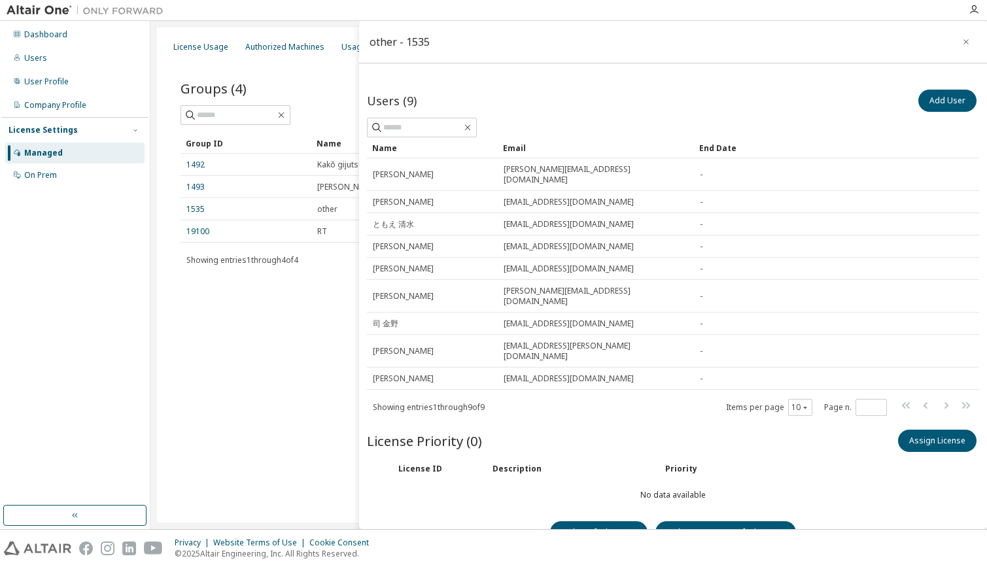
click at [962, 39] on icon "button" at bounding box center [966, 42] width 9 height 10
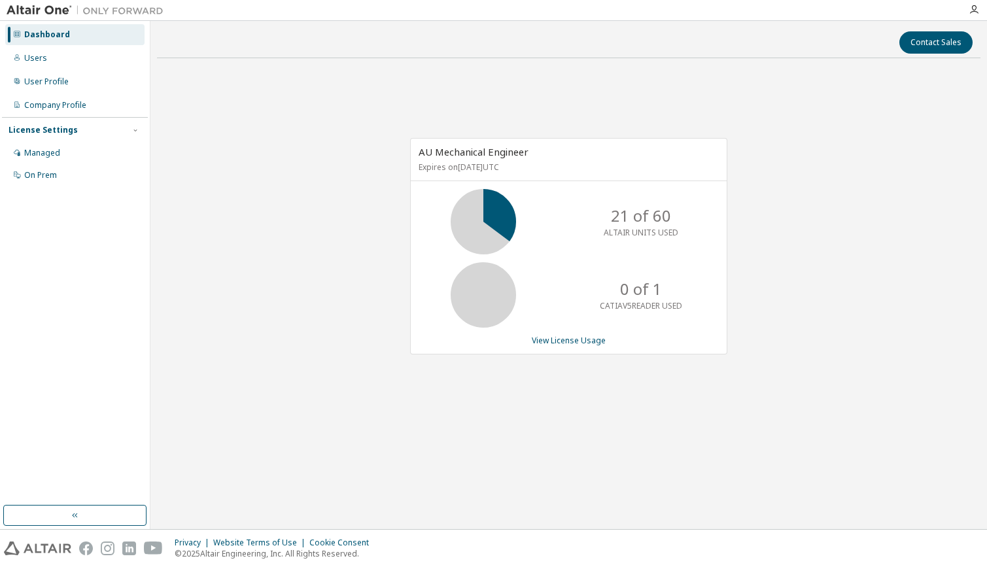
drag, startPoint x: 37, startPoint y: 234, endPoint x: 39, endPoint y: 203, distance: 31.5
click at [37, 234] on div "Dashboard Users User Profile Company Profile License Settings Managed On Prem" at bounding box center [75, 263] width 146 height 481
click at [50, 148] on div "Managed" at bounding box center [42, 153] width 36 height 10
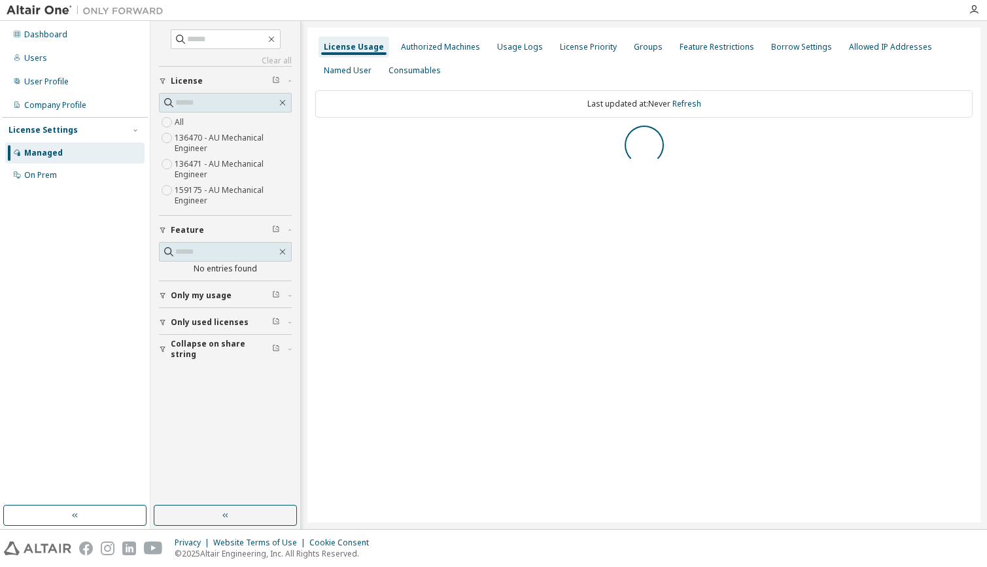
click at [45, 130] on div "License Settings" at bounding box center [43, 130] width 69 height 10
